Goal: Task Accomplishment & Management: Use online tool/utility

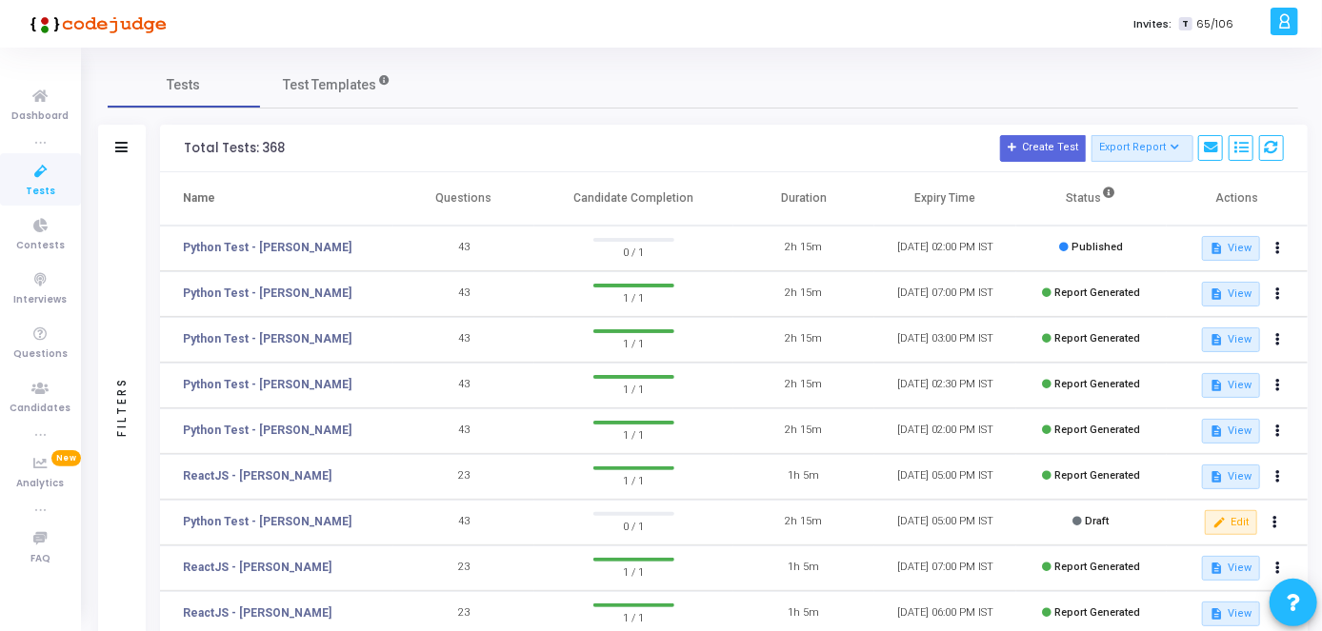
scroll to position [381, 0]
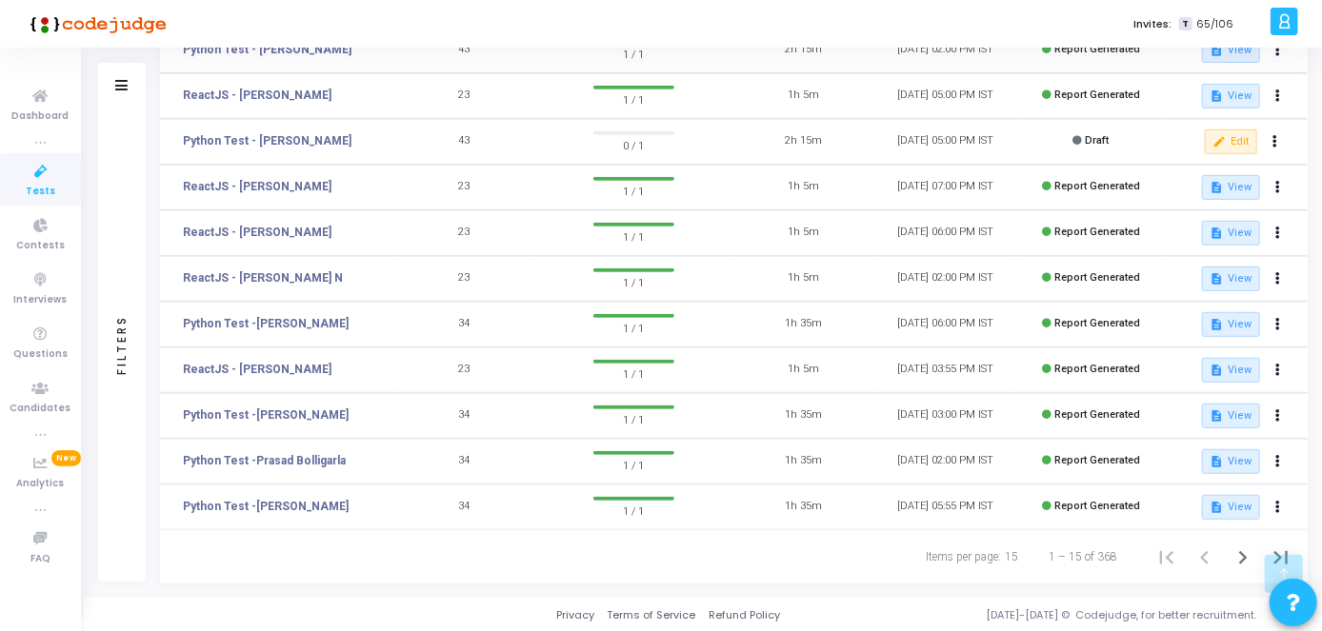
click at [319, 405] on td "Python Test -[PERSON_NAME]" at bounding box center [276, 416] width 233 height 46
click at [322, 412] on link "Python Test -[PERSON_NAME]" at bounding box center [266, 415] width 166 height 17
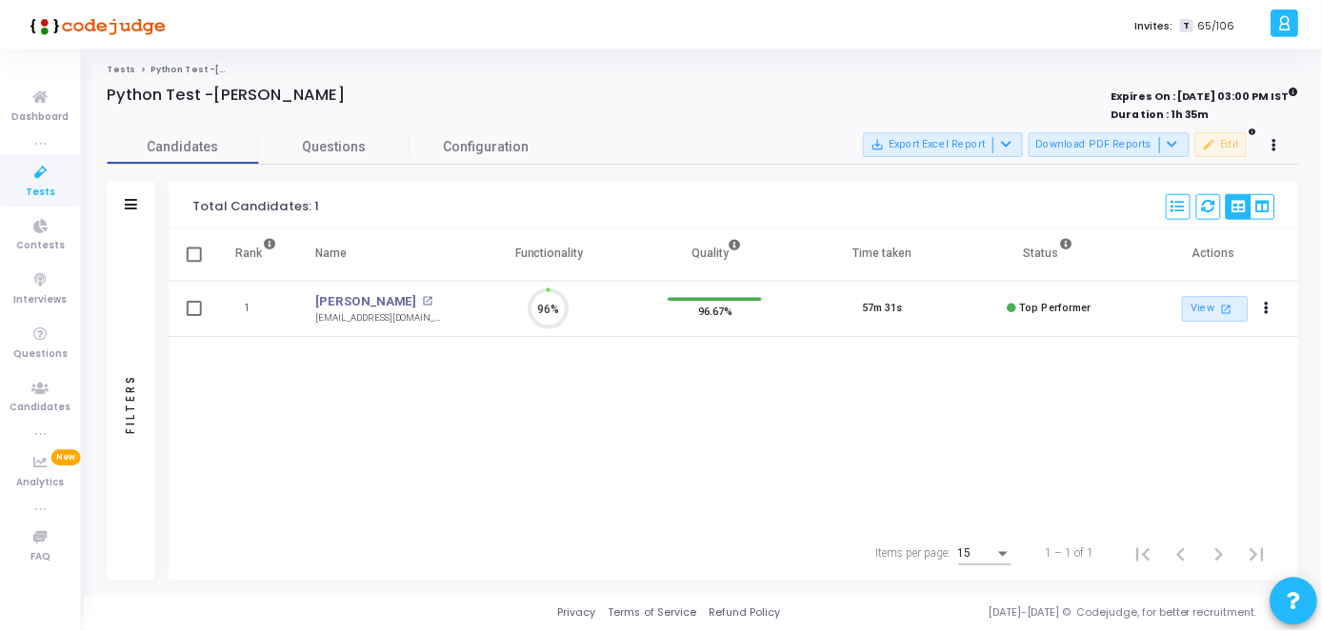
scroll to position [40, 48]
click at [395, 311] on div "[EMAIL_ADDRESS][DOMAIN_NAME]" at bounding box center [383, 318] width 132 height 14
click at [411, 300] on link "[PERSON_NAME]" at bounding box center [368, 301] width 102 height 19
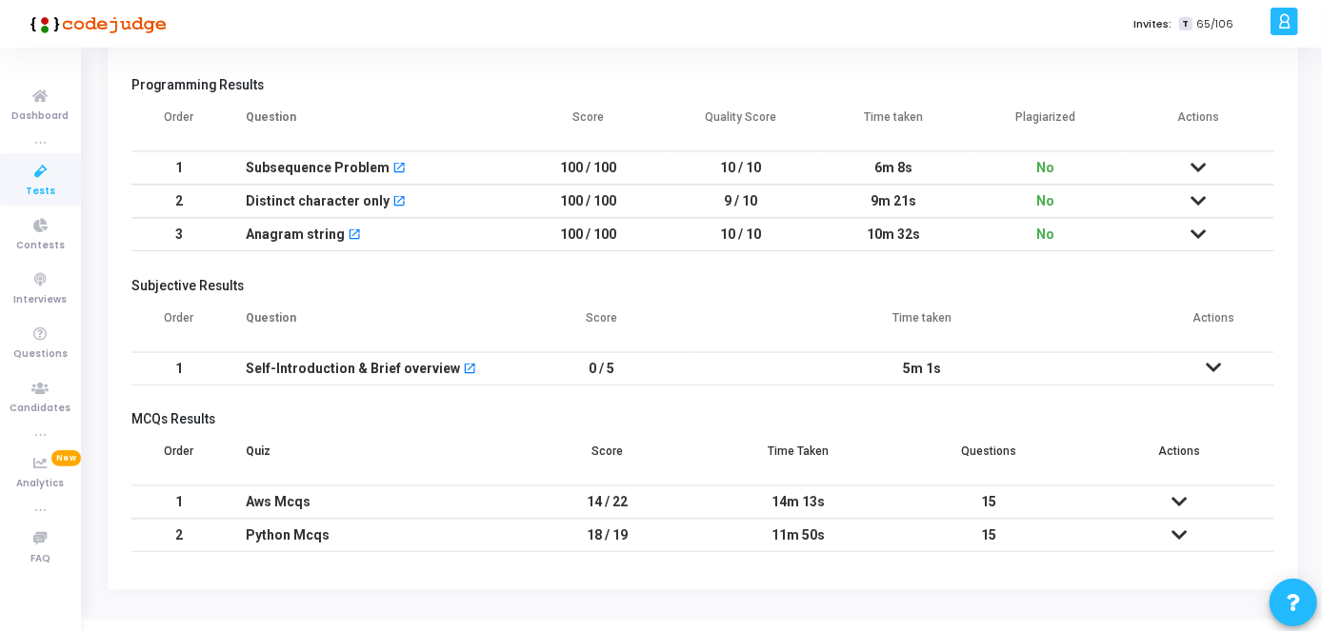
scroll to position [250, 0]
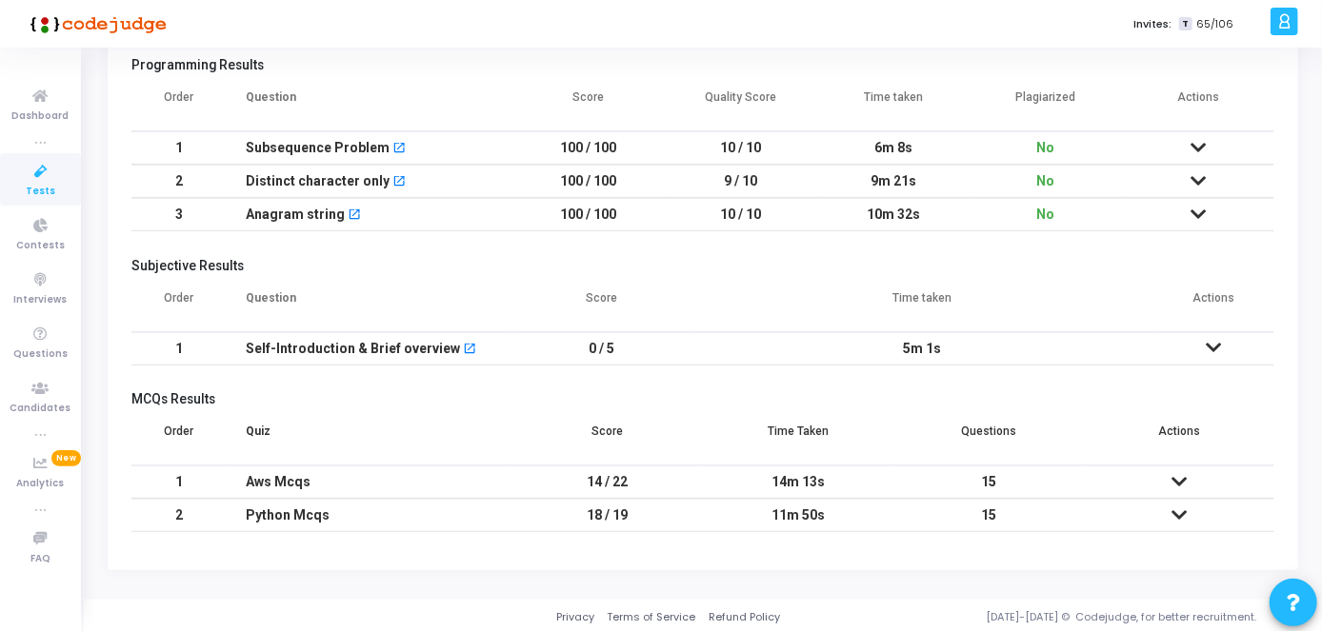
click at [1210, 350] on icon at bounding box center [1214, 347] width 15 height 13
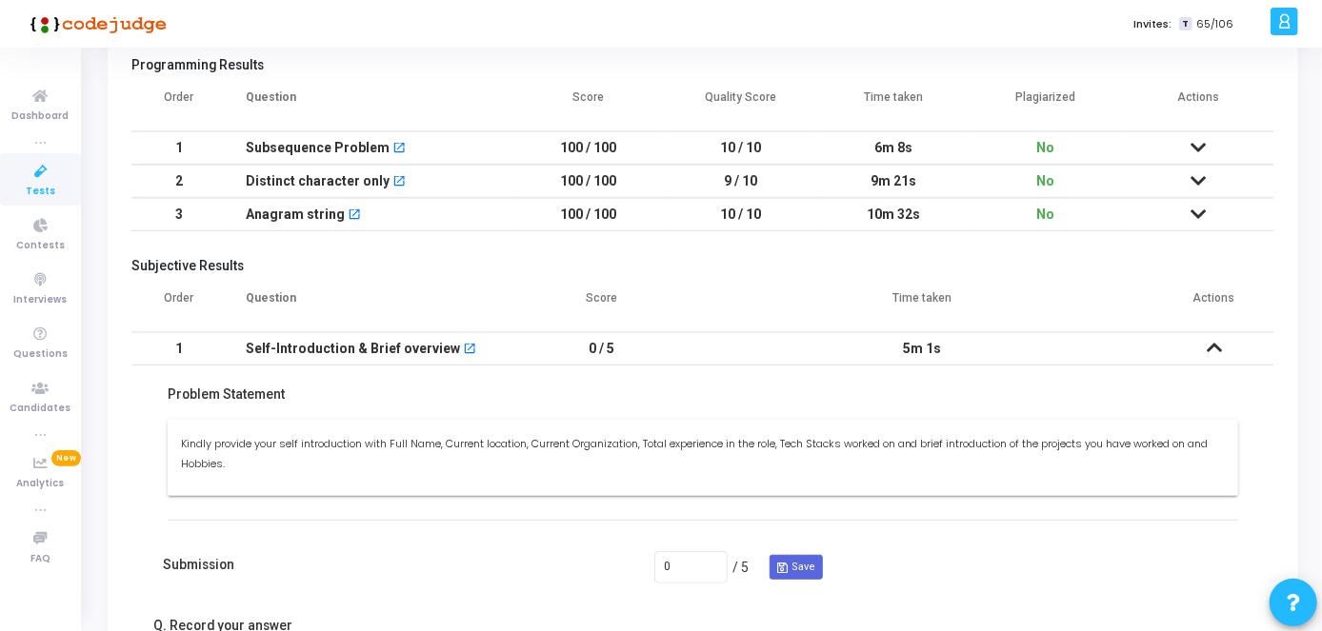
scroll to position [602, 0]
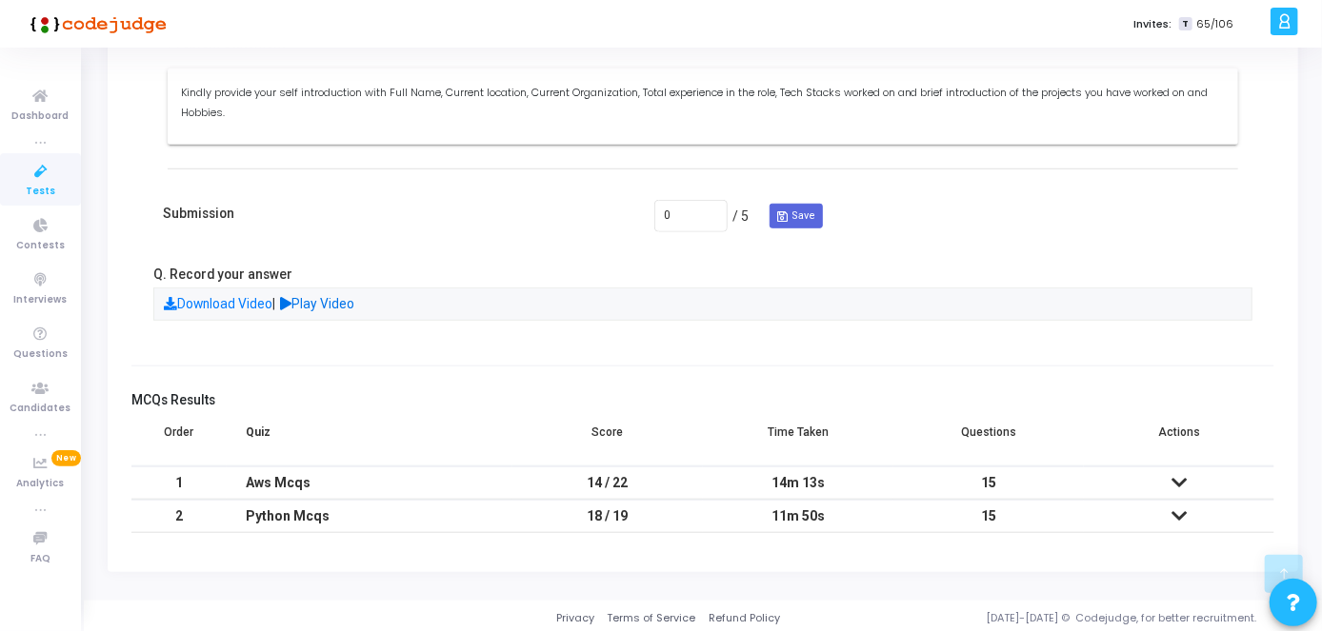
click at [340, 307] on link "Play Video" at bounding box center [318, 303] width 74 height 15
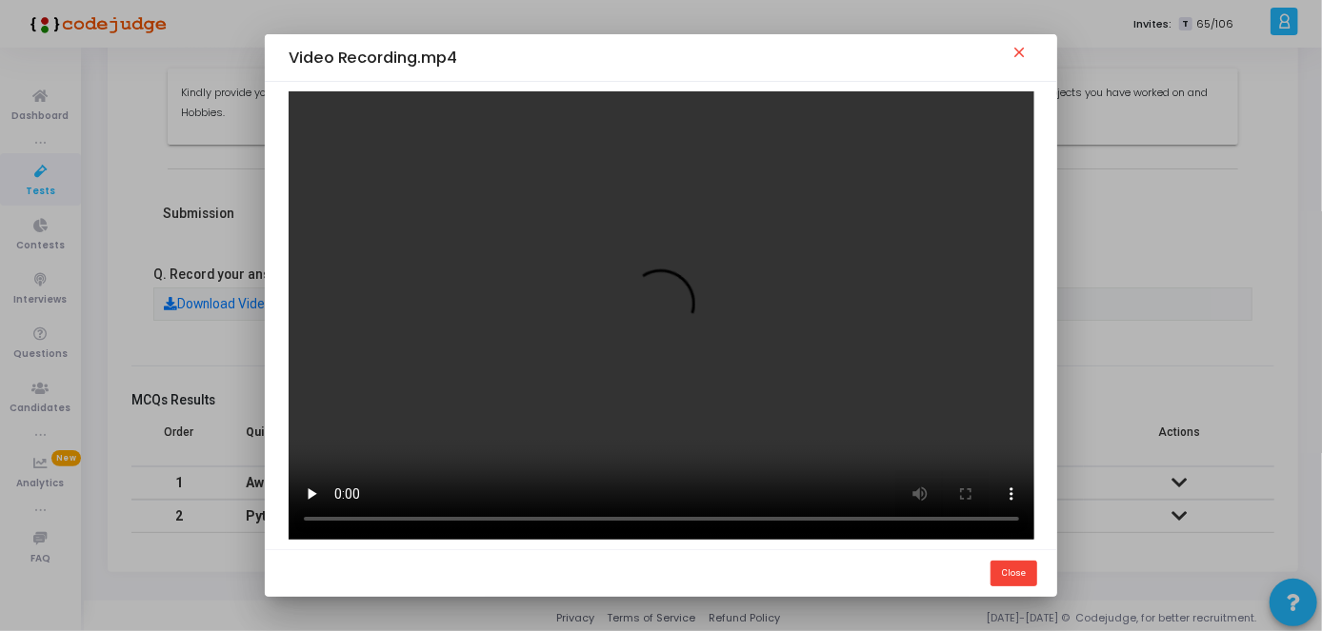
scroll to position [0, 0]
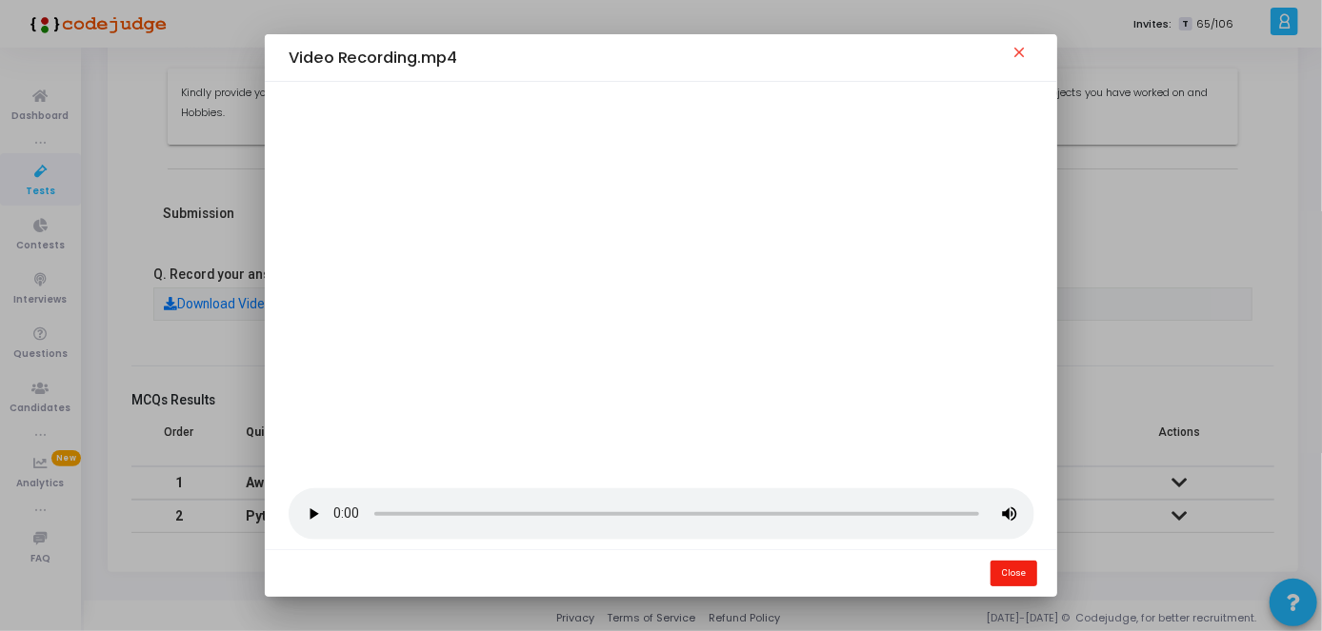
click at [1022, 569] on button "Close" at bounding box center [1013, 574] width 47 height 26
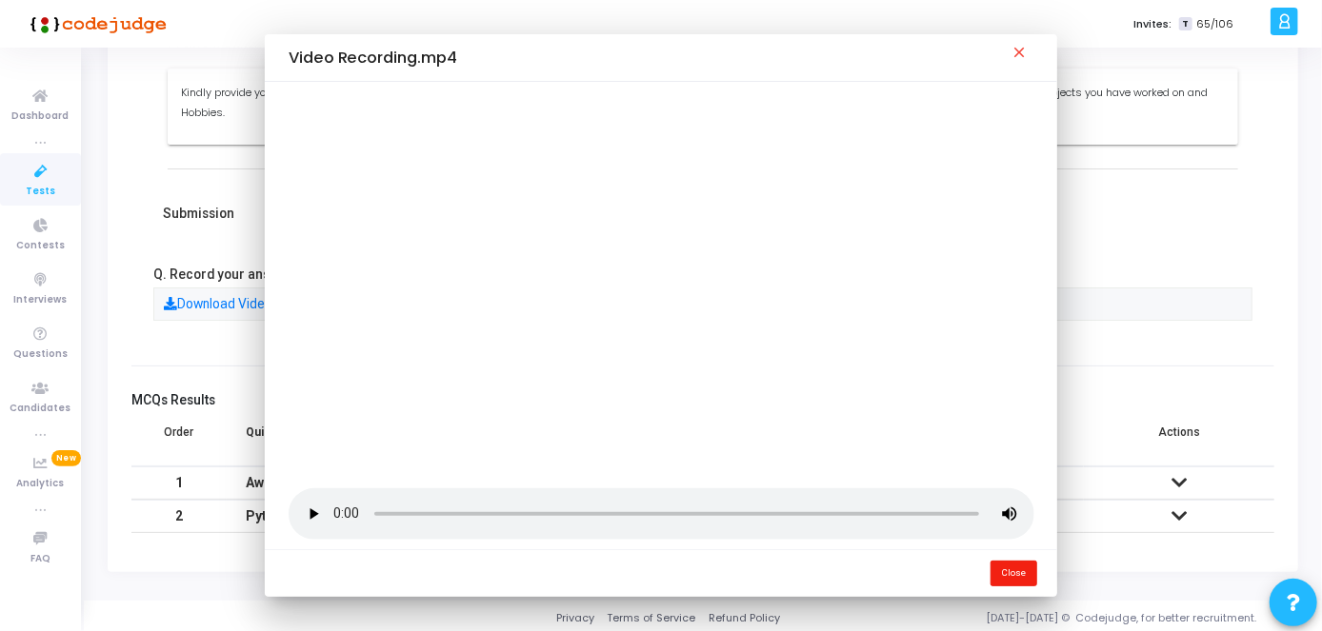
scroll to position [602, 0]
